Goal: Task Accomplishment & Management: Manage account settings

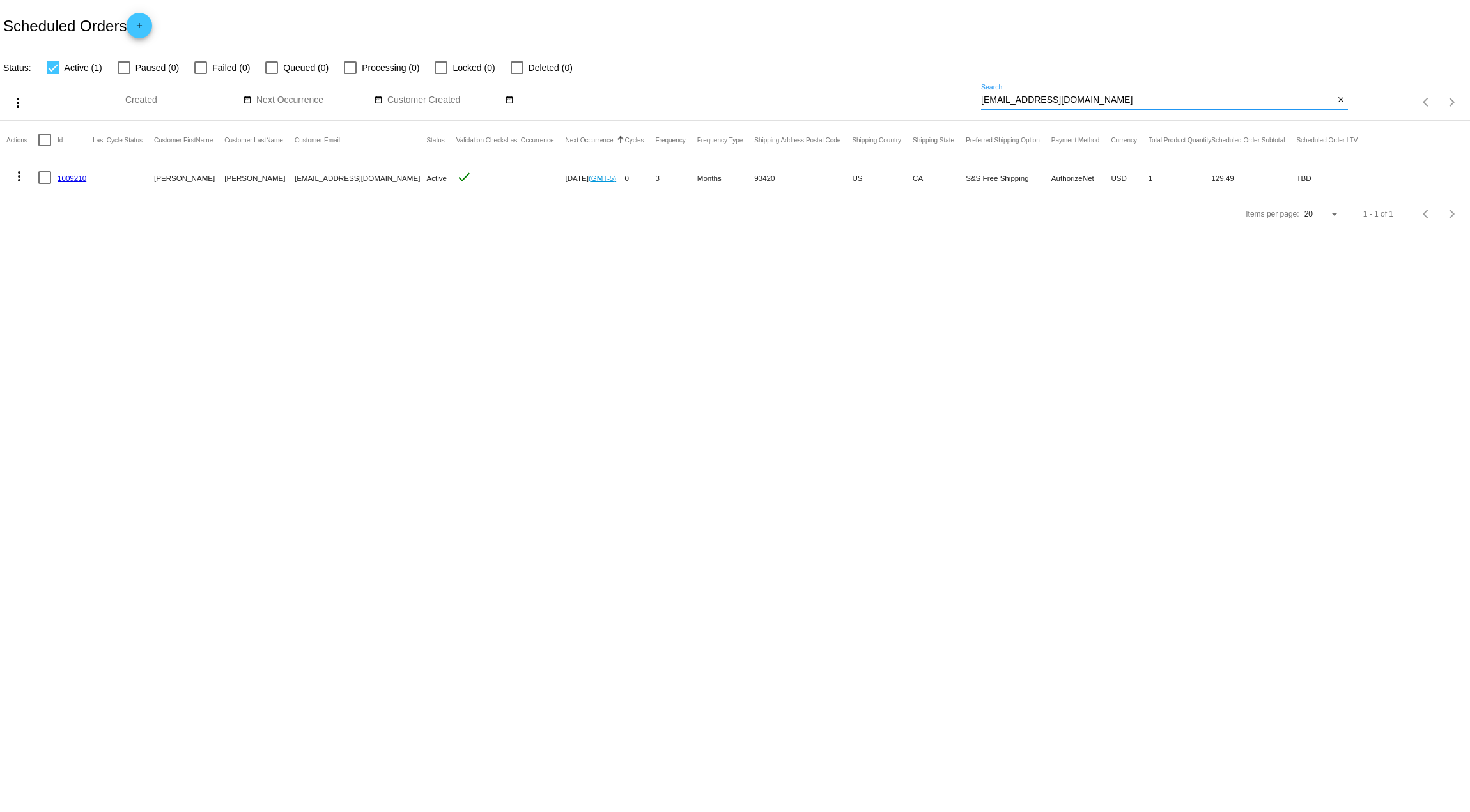
drag, startPoint x: 1093, startPoint y: 102, endPoint x: 759, endPoint y: 69, distance: 335.6
click at [771, 86] on div "more_vert Aug Jan Feb Mar [DATE]" at bounding box center [735, 98] width 1470 height 45
paste input "[EMAIL_ADDRESS][DOMAIN_NAME]"
type input "[EMAIL_ADDRESS][DOMAIN_NAME]"
click at [68, 177] on link "983672" at bounding box center [70, 177] width 25 height 8
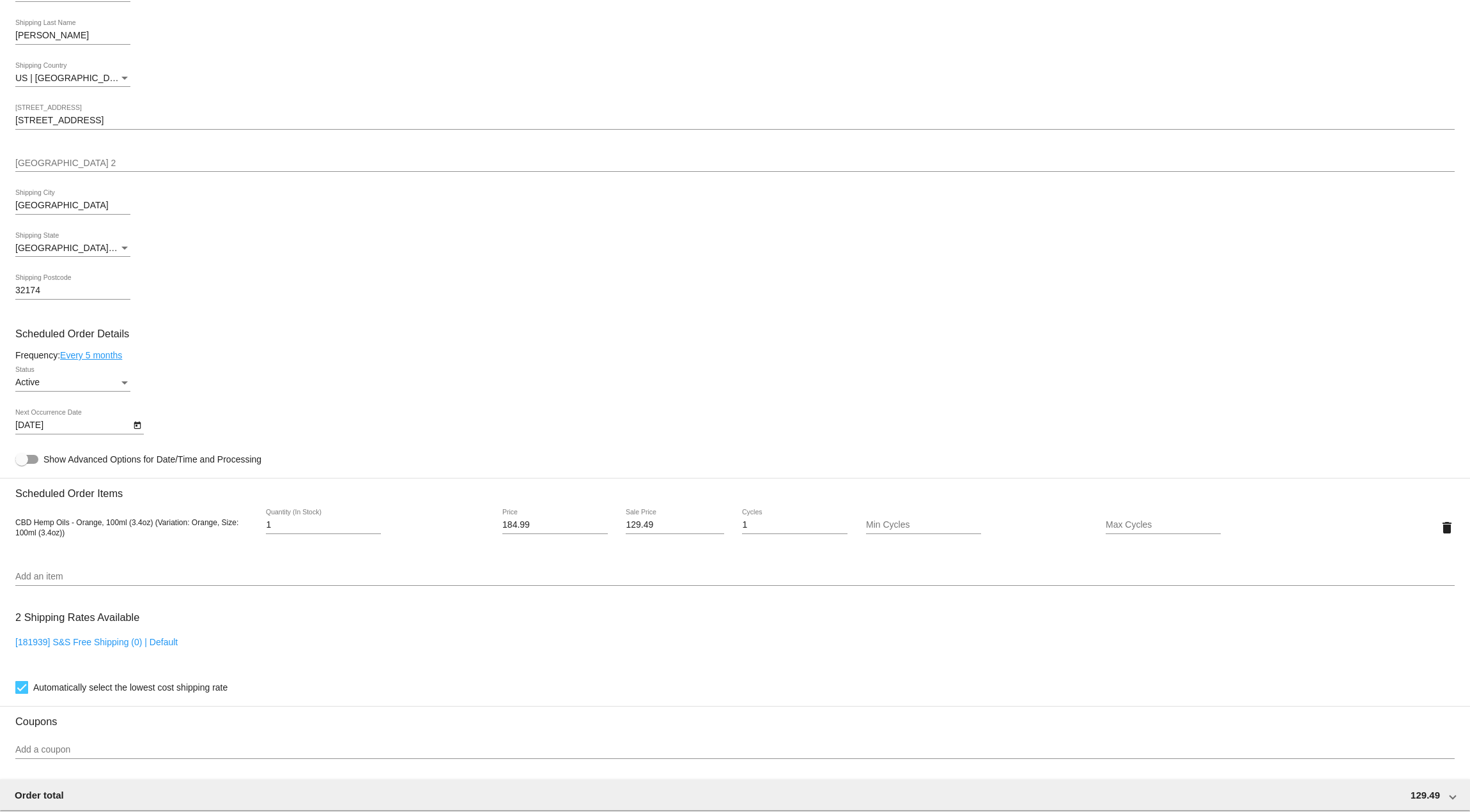
scroll to position [447, 0]
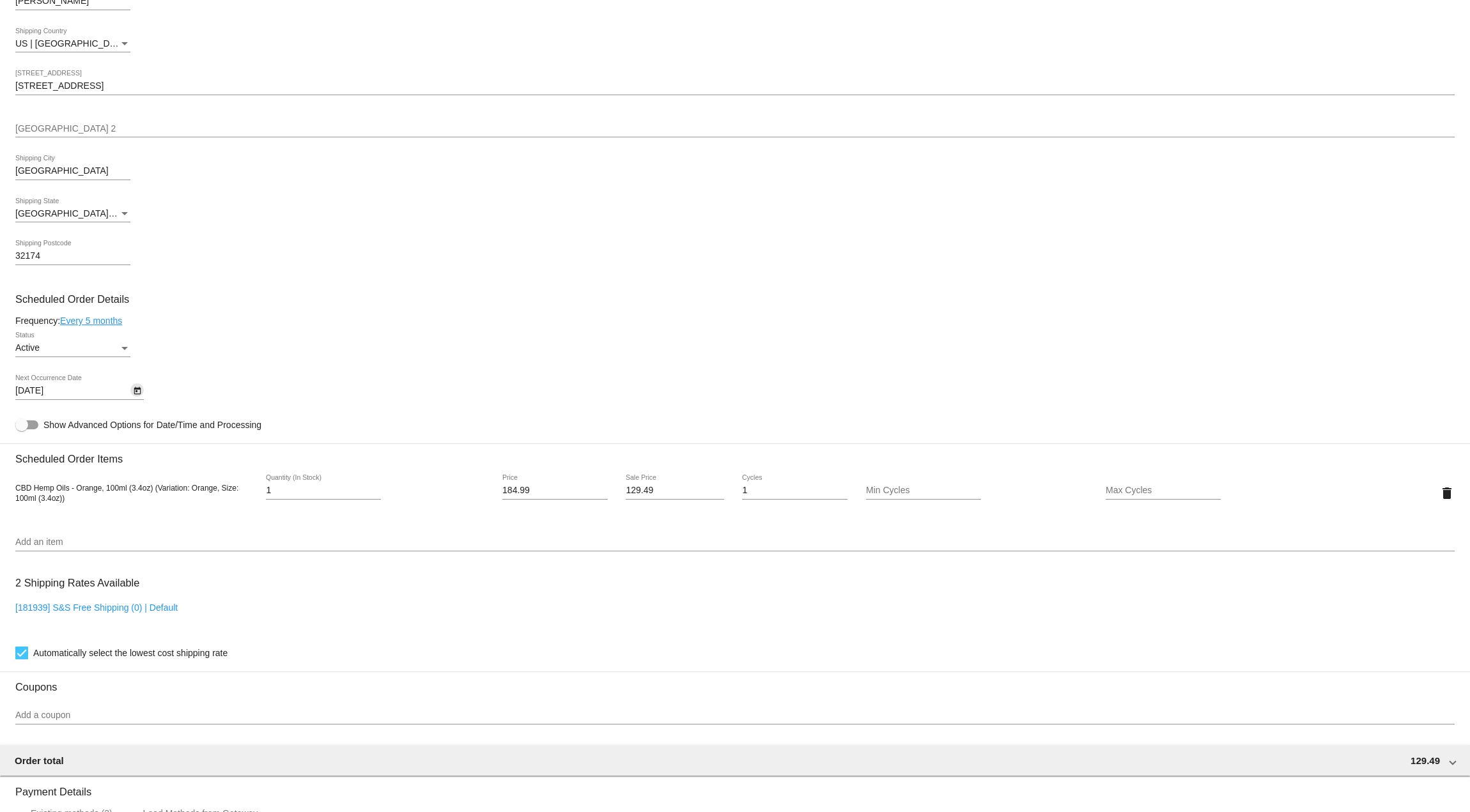
click at [136, 392] on icon "Open calendar" at bounding box center [137, 391] width 7 height 8
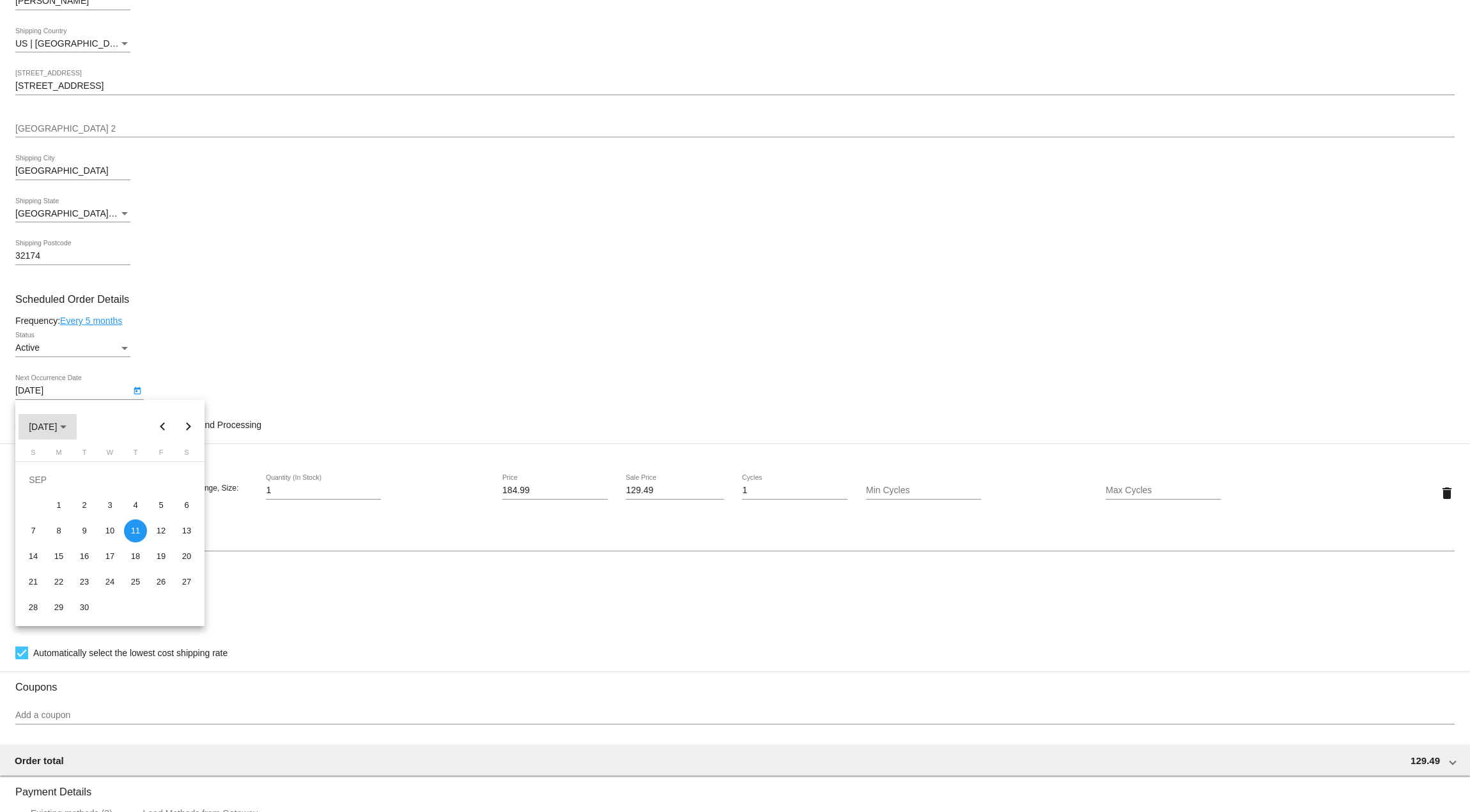
click at [77, 424] on button "[DATE]" at bounding box center [47, 427] width 58 height 26
click at [126, 520] on div "2026" at bounding box center [132, 519] width 40 height 23
click at [91, 519] on div "JUN" at bounding box center [88, 519] width 40 height 23
click at [131, 533] on div "11" at bounding box center [136, 531] width 23 height 23
type input "[DATE]"
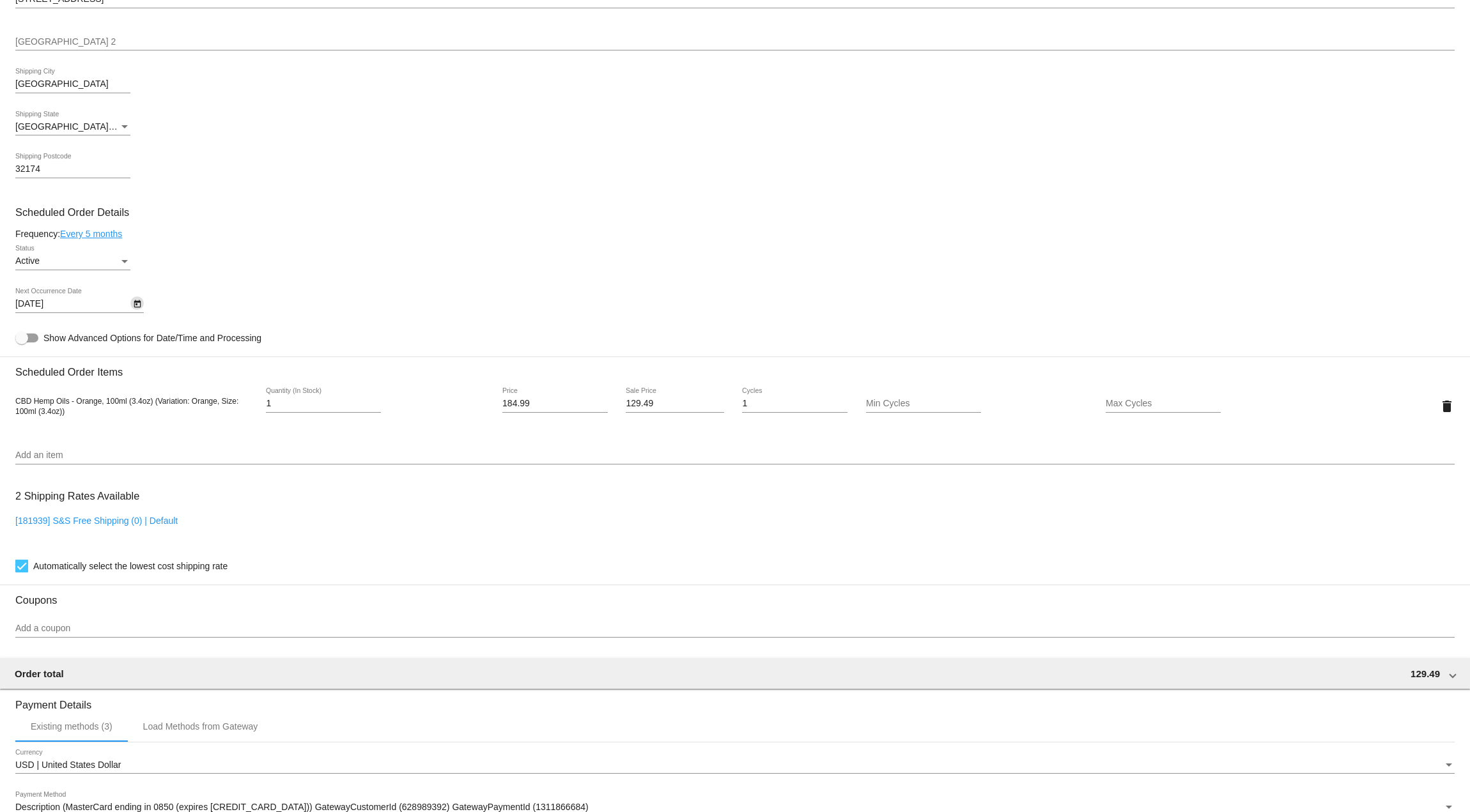
scroll to position [737, 0]
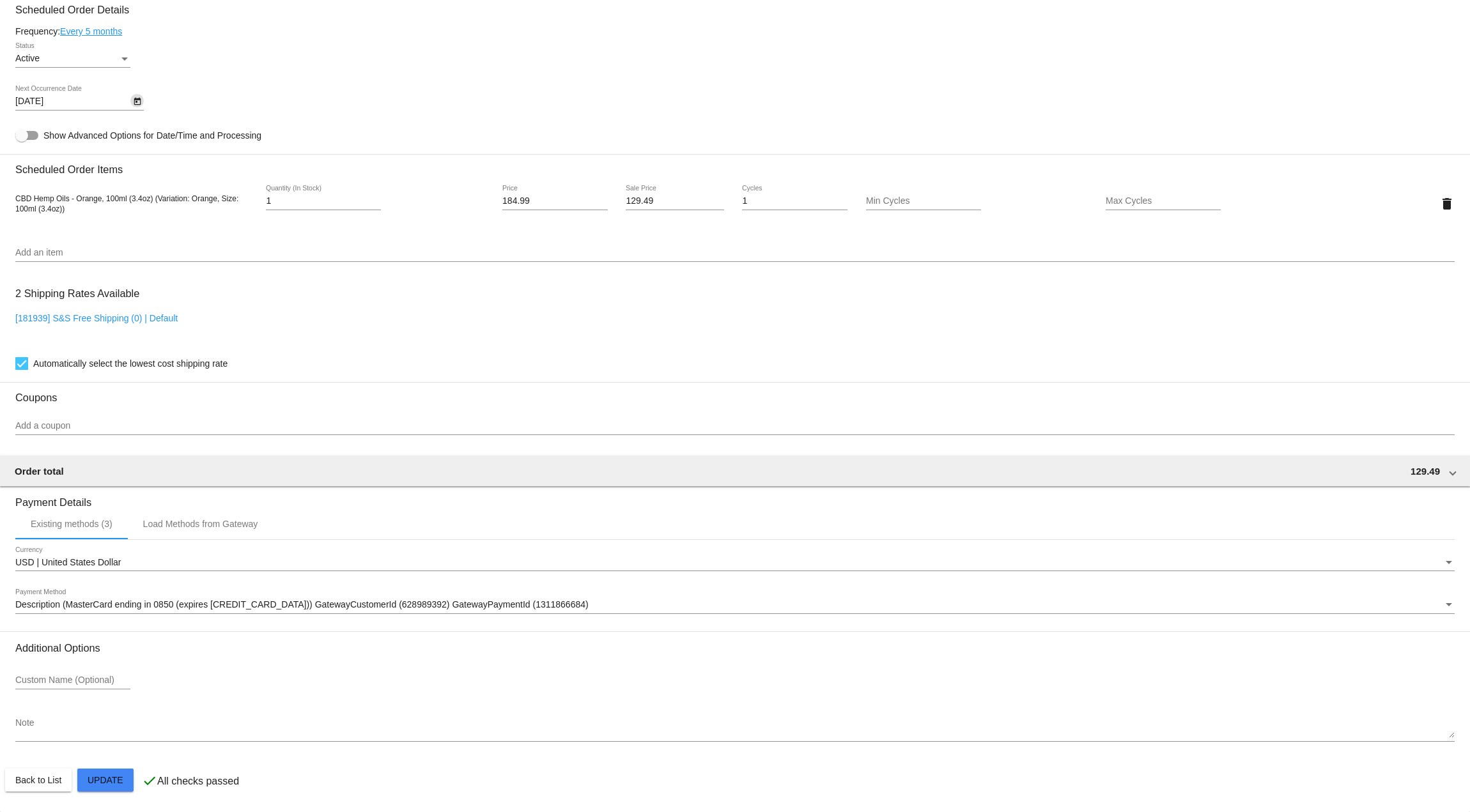
click at [112, 780] on mat-card "Customer 1776639: [PERSON_NAME] [EMAIL_ADDRESS][DOMAIN_NAME] Customer Shipping …" at bounding box center [735, 174] width 1470 height 1278
